Goal: Information Seeking & Learning: Learn about a topic

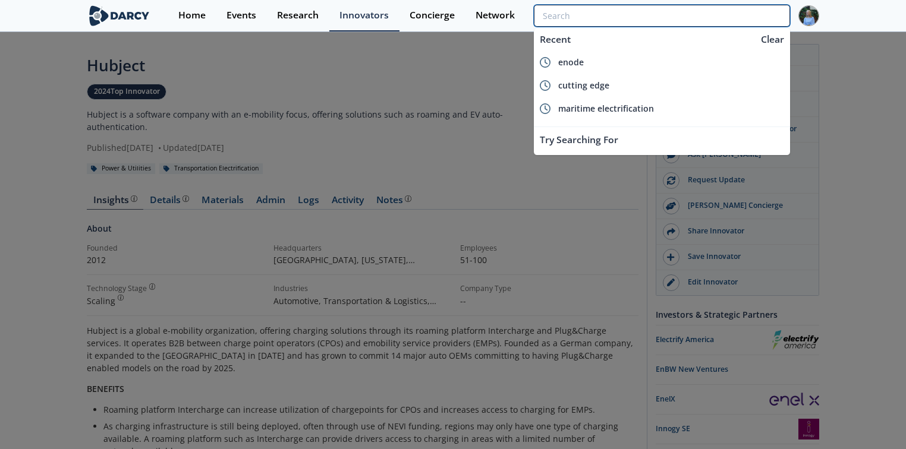
click at [739, 20] on input "search" at bounding box center [662, 16] width 256 height 22
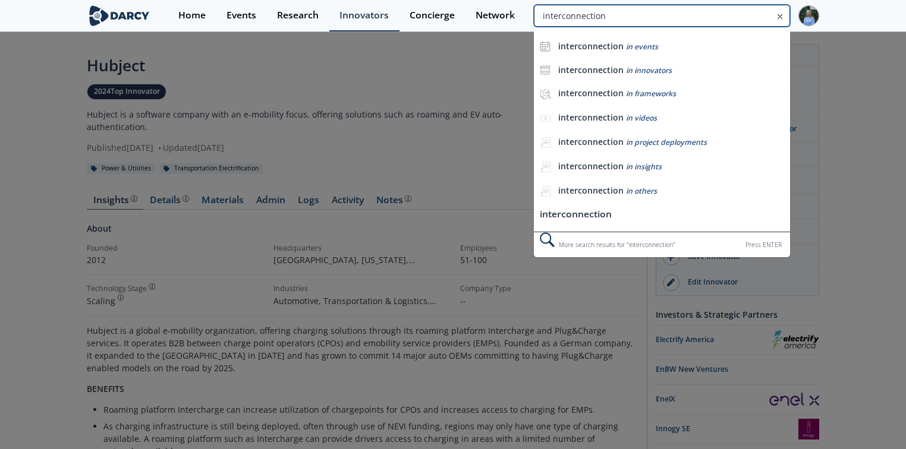
type input "interconnection"
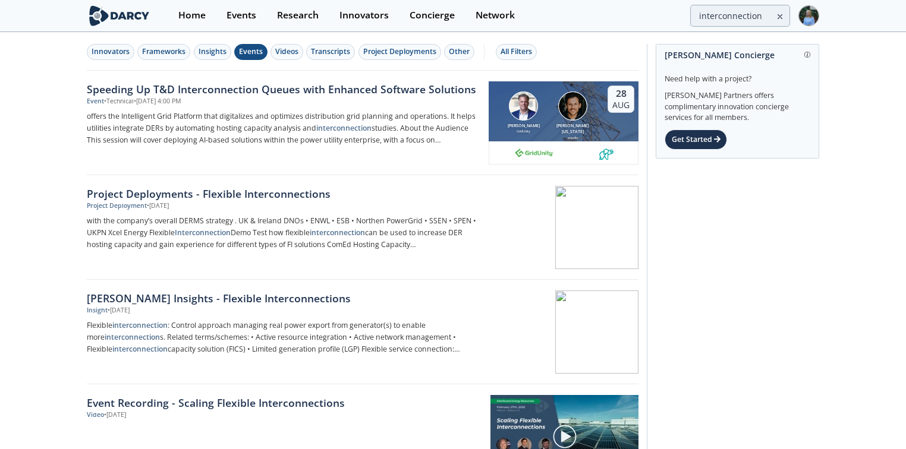
click at [245, 55] on div "Events" at bounding box center [251, 51] width 24 height 11
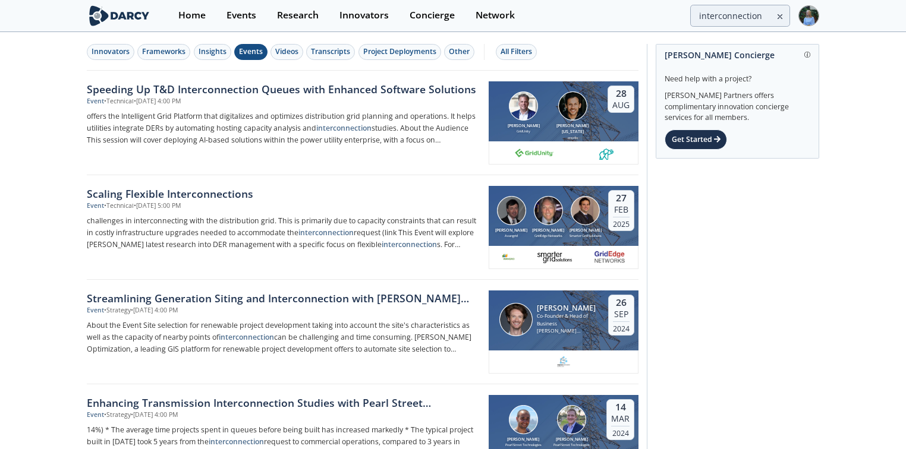
click at [212, 188] on div "Scaling Flexible Interconnections" at bounding box center [283, 193] width 393 height 15
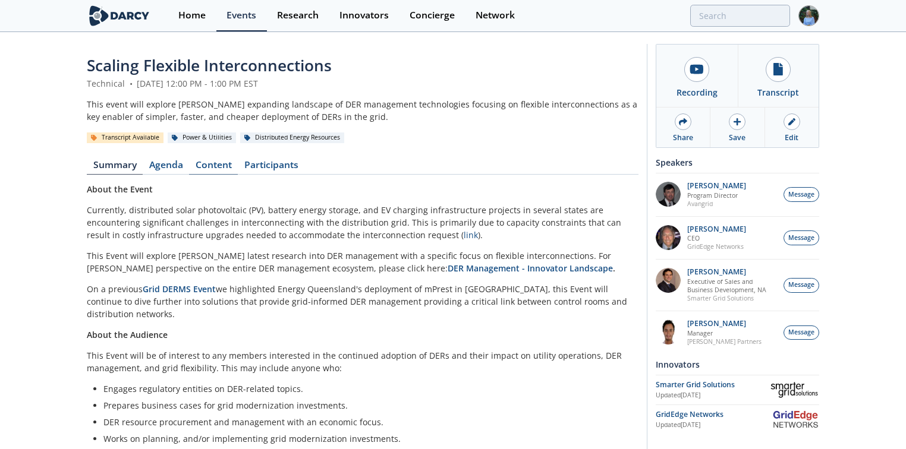
click at [224, 166] on link "Content" at bounding box center [213, 167] width 49 height 14
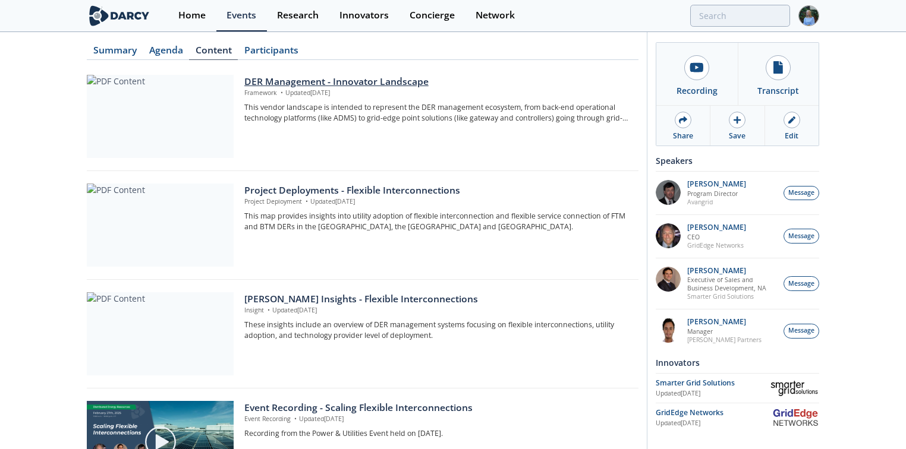
scroll to position [143, 0]
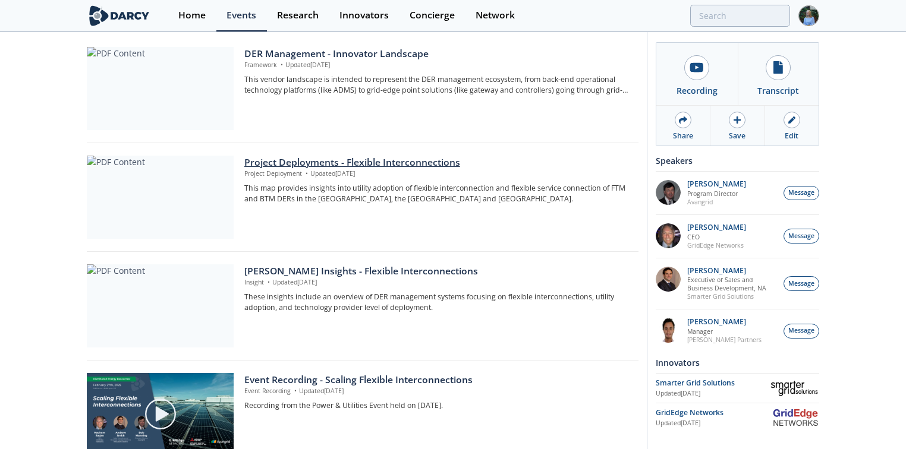
click at [337, 168] on div "Project Deployments - Flexible Interconnections" at bounding box center [437, 163] width 386 height 14
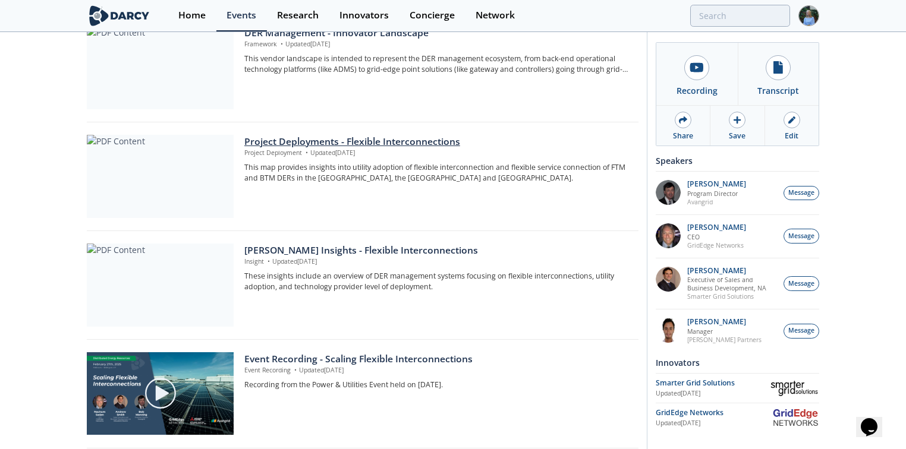
scroll to position [190, 0]
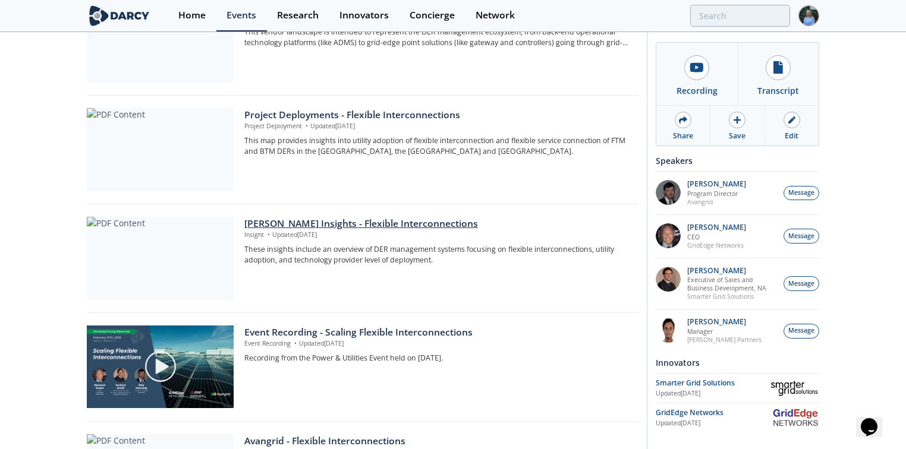
click at [319, 225] on div "[PERSON_NAME] Insights - Flexible Interconnections" at bounding box center [437, 224] width 386 height 14
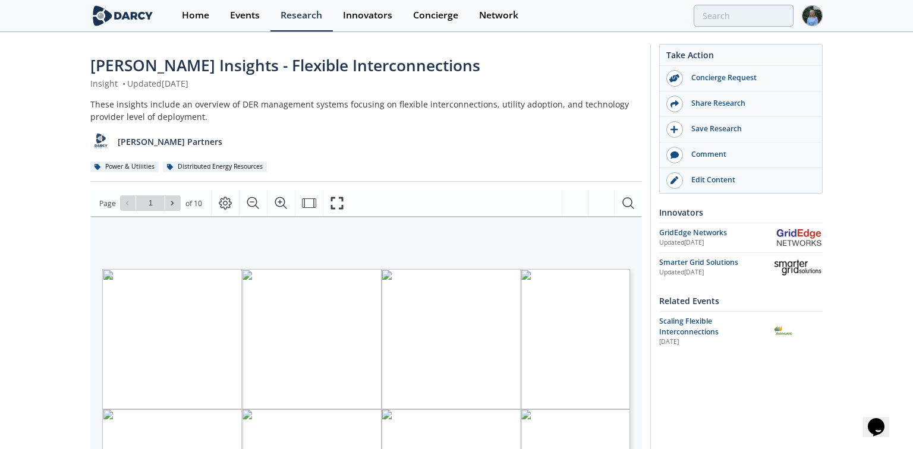
type input "2"
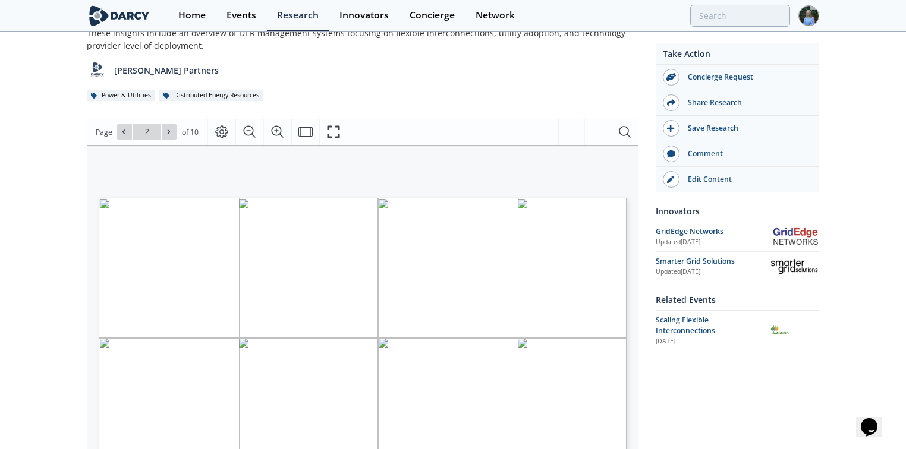
scroll to position [190, 0]
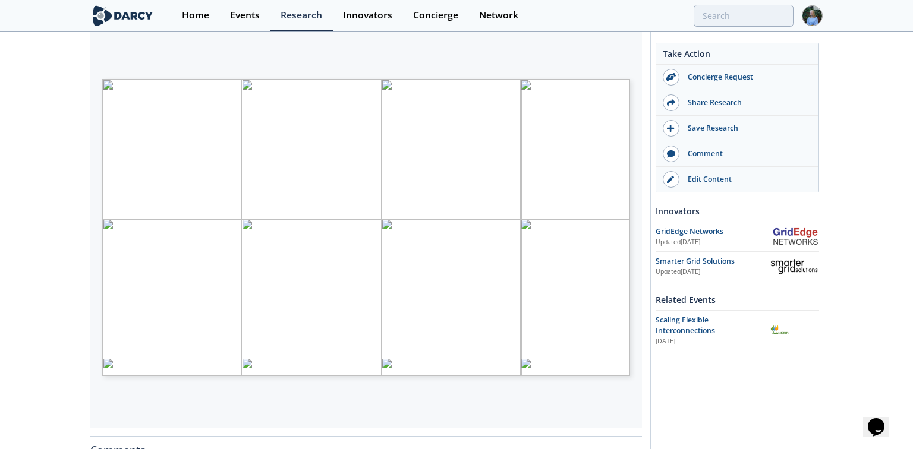
click at [521, 204] on span "can result in costly infrastructure" at bounding box center [550, 206] width 98 height 7
type input "4"
type input "5"
type input "4"
